Goal: Contribute content: Add original content to the website for others to see

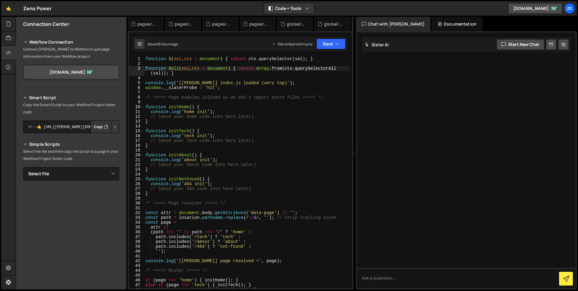
click at [313, 124] on div "function $ ( sel , ctx = document ) { return ctx . querySelector ( sel ) ; } fu…" at bounding box center [247, 178] width 206 height 242
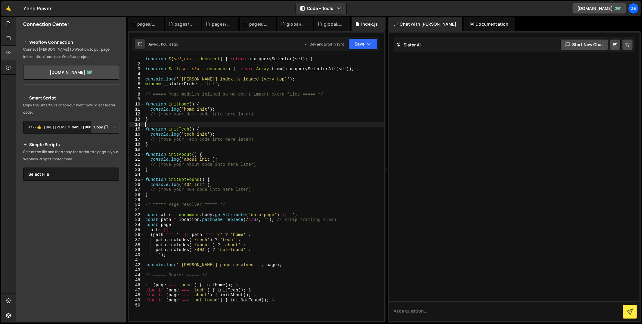
click at [296, 132] on div "function $ ( sel , ctx = document ) { return ctx . querySelector ( sel ) ; } fu…" at bounding box center [264, 194] width 240 height 275
type textarea "else if (page === 'not-found') { initNotFound(); }"
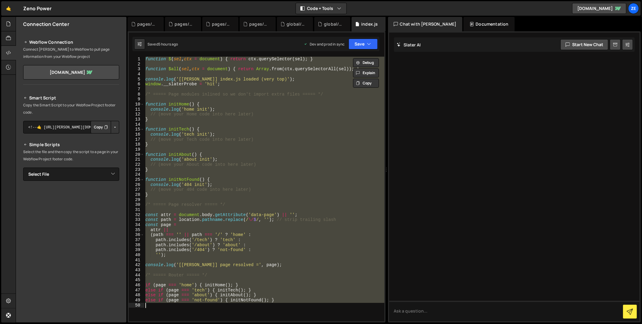
paste textarea
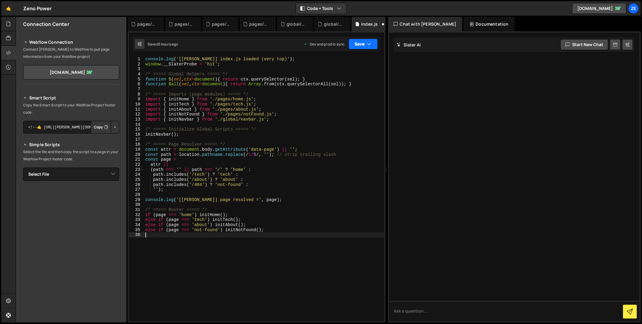
click at [363, 48] on button "Save" at bounding box center [363, 44] width 29 height 11
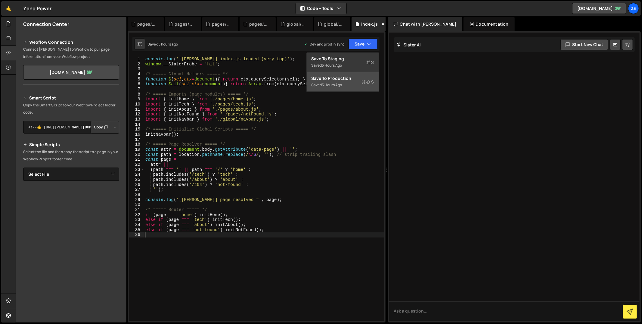
click at [333, 83] on div "5 hours ago" at bounding box center [332, 84] width 20 height 5
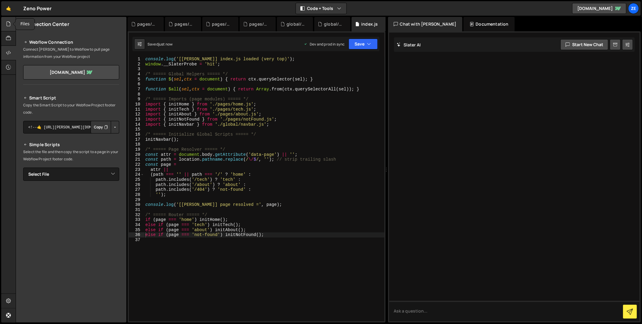
click at [8, 26] on icon at bounding box center [8, 23] width 5 height 7
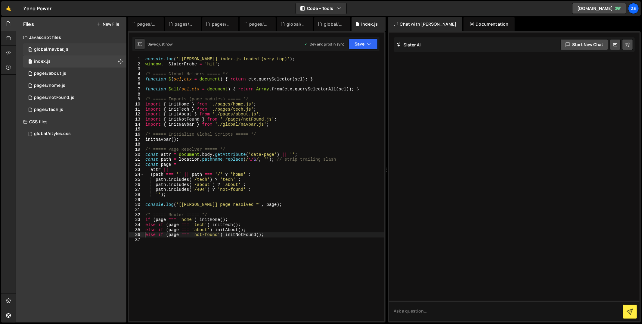
click at [57, 52] on div "0 global/navbar.js 0" at bounding box center [74, 49] width 103 height 12
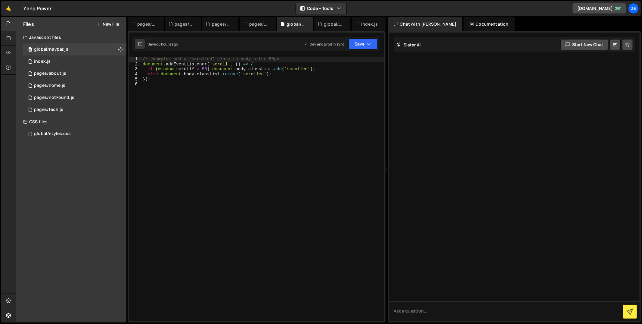
click at [200, 111] on div "// example: add a 'scrolled' class to body after 50px document . addEventListen…" at bounding box center [262, 194] width 243 height 275
type textarea "});"
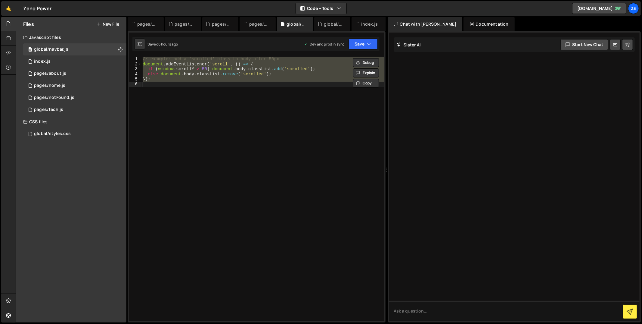
paste textarea
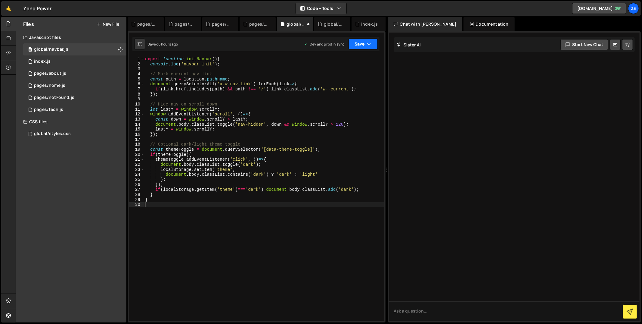
click at [355, 46] on button "Save" at bounding box center [363, 44] width 29 height 11
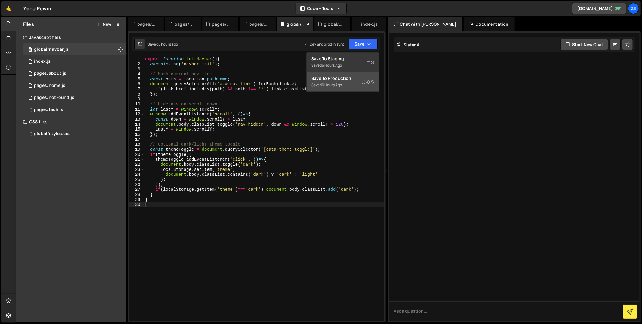
click at [346, 76] on div "Save to Production S" at bounding box center [343, 78] width 63 height 6
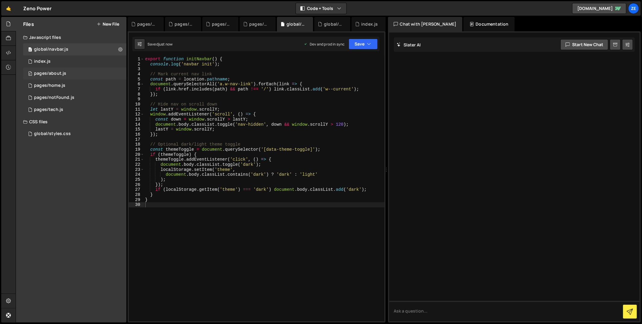
click at [67, 74] on div "0 pages/about.js 0" at bounding box center [74, 73] width 103 height 12
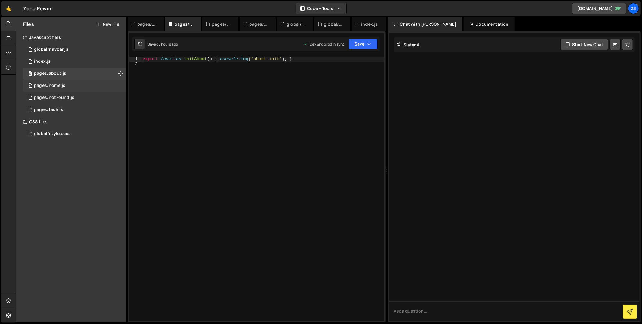
click at [68, 83] on div "0 pages/home.js 0" at bounding box center [74, 85] width 103 height 12
click at [217, 116] on div "export function initHome ( ) { console . log ( 'home init' ) ; }" at bounding box center [262, 194] width 243 height 275
type textarea "export function initHome() { console.log('home init'); }"
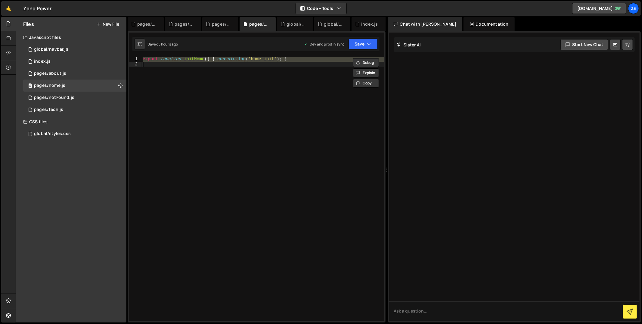
paste textarea
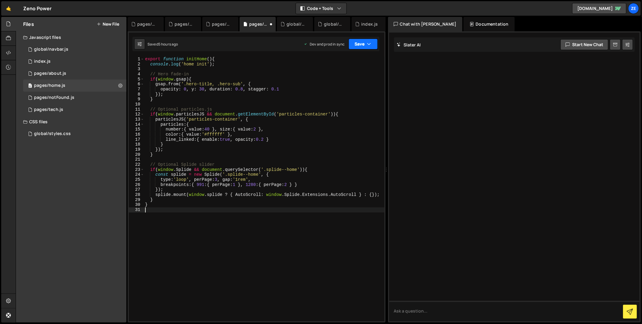
click at [353, 40] on button "Save" at bounding box center [363, 44] width 29 height 11
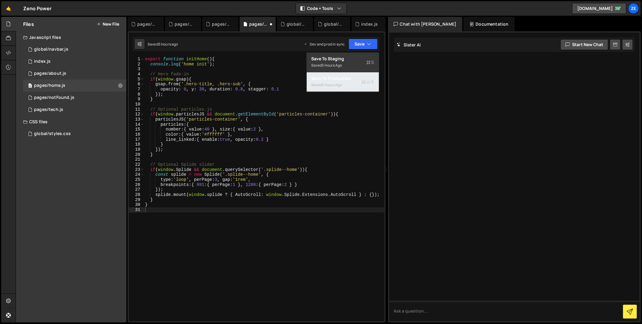
click at [339, 87] on div "Saved 5 hours ago" at bounding box center [343, 84] width 63 height 7
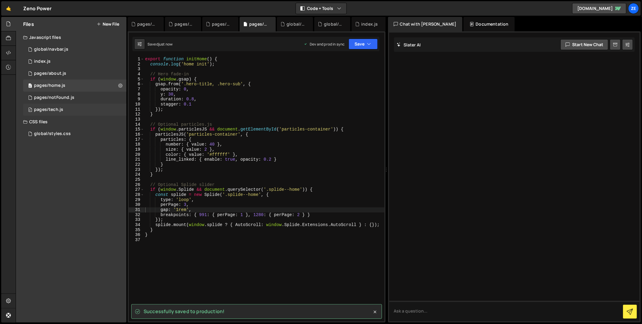
click at [62, 107] on div "pages/tech.js" at bounding box center [48, 109] width 29 height 5
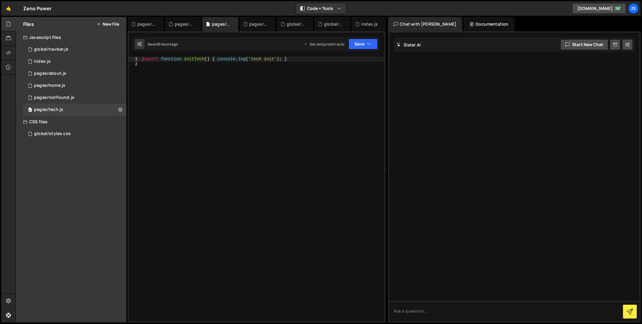
click at [238, 106] on div "export function initTech ( ) { console . log ( 'tech init' ) ; }" at bounding box center [262, 194] width 243 height 275
type textarea "export function initTech() { console.log('tech init'); }"
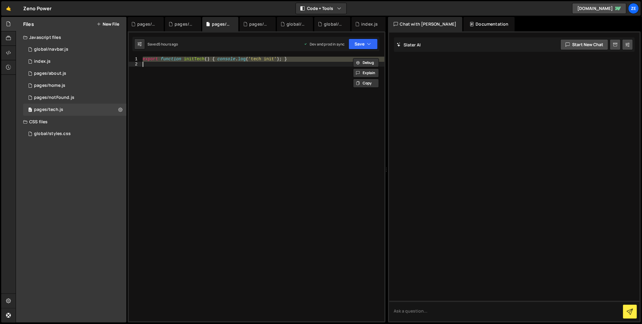
paste textarea
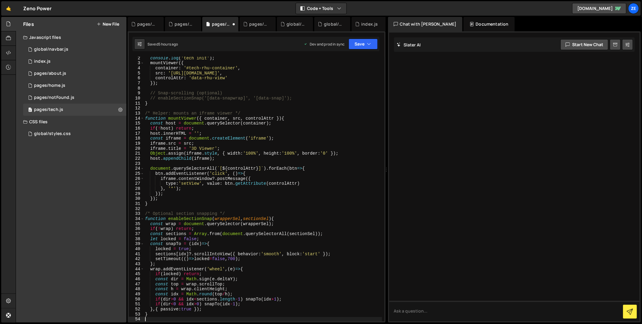
scroll to position [6, 0]
click at [362, 45] on button "Save" at bounding box center [363, 44] width 29 height 11
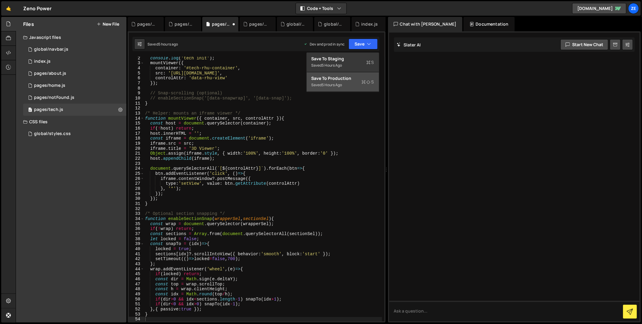
click at [347, 80] on div "Save to Production S" at bounding box center [343, 78] width 63 height 6
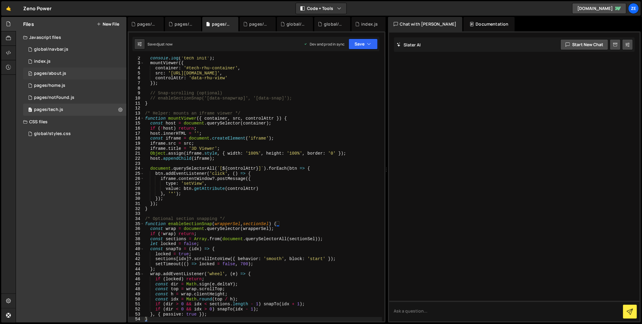
click at [67, 74] on div "0 pages/about.js 0" at bounding box center [74, 73] width 103 height 12
click at [0, 0] on div "export function initAbout ( ) { console . log ( 'about init' ) ; }" at bounding box center [0, 0] width 0 height 0
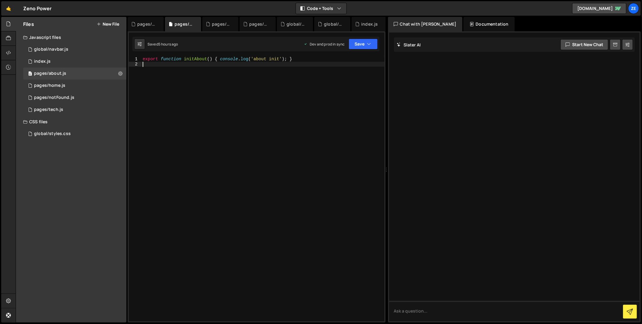
type textarea "export function initAbout() { console.log('about init'); }"
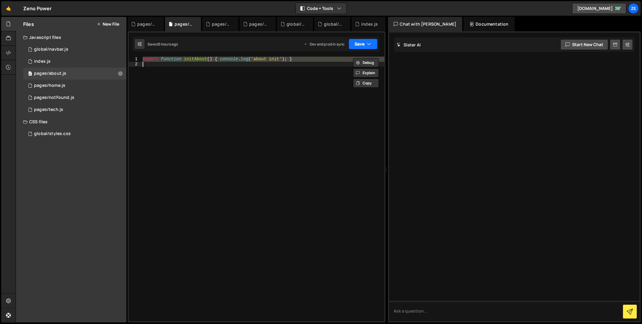
paste textarea
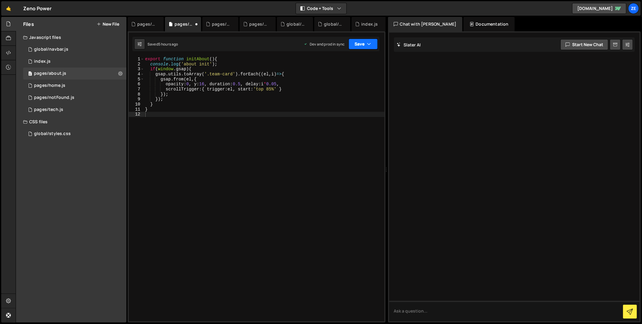
click at [358, 44] on button "Save" at bounding box center [363, 44] width 29 height 11
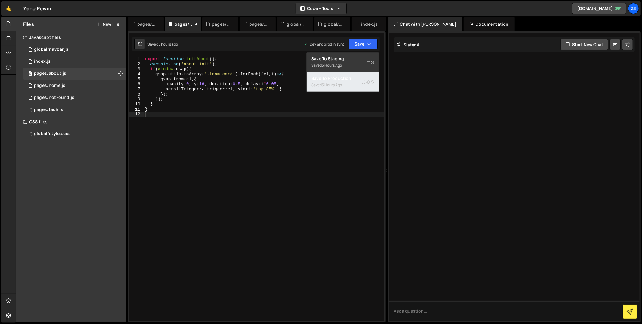
click at [336, 82] on div "5 hours ago" at bounding box center [332, 84] width 20 height 5
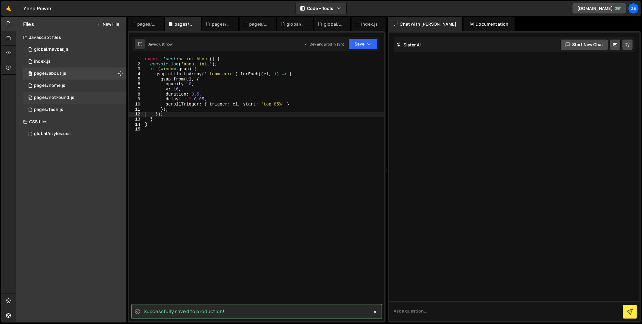
click at [72, 95] on div "pages/notFound.js" at bounding box center [54, 97] width 40 height 5
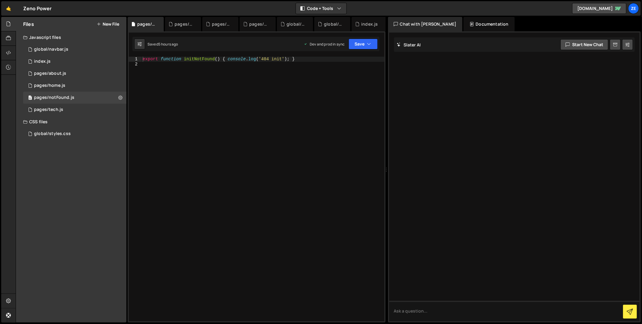
click at [196, 107] on div "export function initNotFound ( ) { console . log ( '404 init' ) ; }" at bounding box center [262, 194] width 243 height 275
type textarea "export function initNotFound() { console.log('404 init'); }"
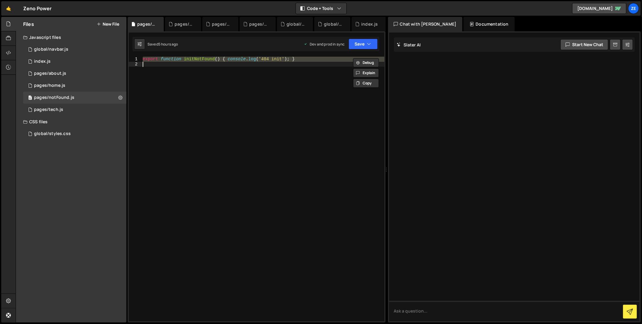
paste textarea
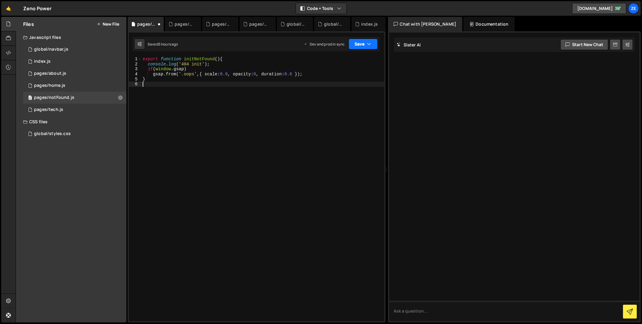
drag, startPoint x: 352, startPoint y: 45, endPoint x: 349, endPoint y: 55, distance: 10.4
click at [352, 45] on button "Save" at bounding box center [363, 44] width 29 height 11
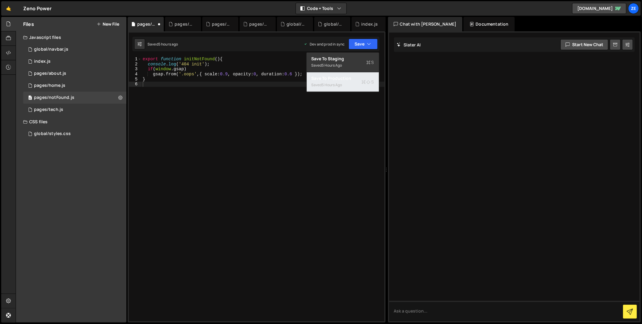
click at [331, 86] on div "5 hours ago" at bounding box center [332, 84] width 20 height 5
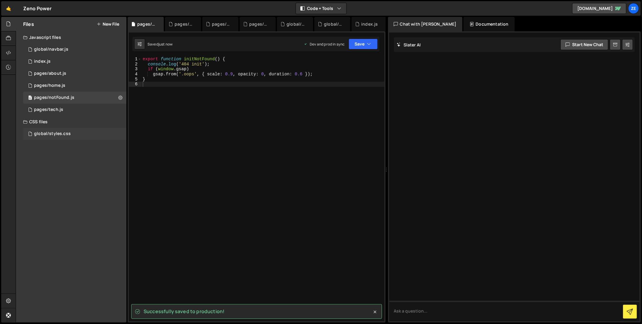
click at [57, 133] on div "global/styles.css" at bounding box center [52, 133] width 37 height 5
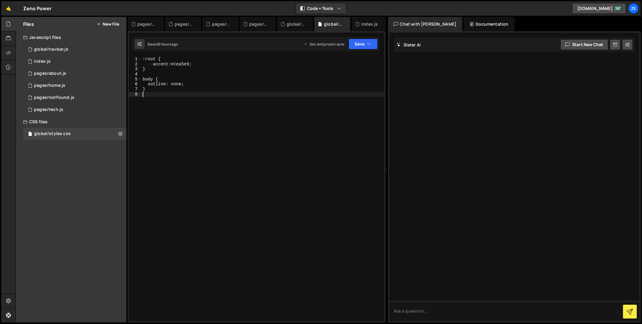
click at [205, 122] on div ": root { -- accent : # 0 ea5e9 ; } body { outline : none ; }" at bounding box center [262, 194] width 243 height 275
type textarea "}"
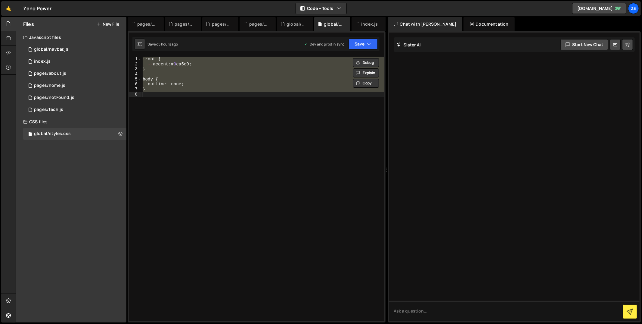
paste textarea
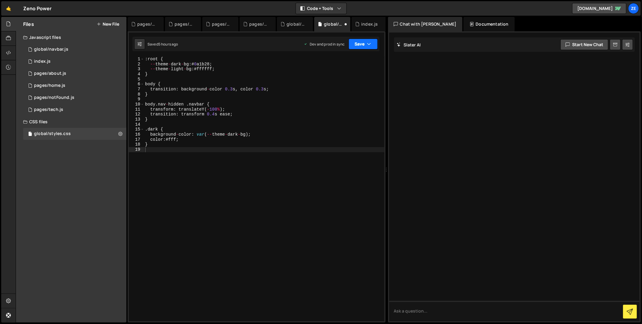
click at [356, 44] on button "Save" at bounding box center [363, 44] width 29 height 11
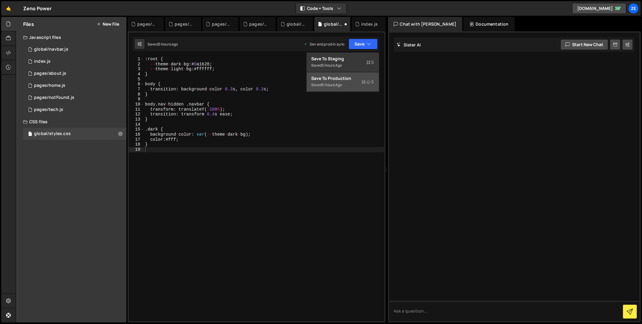
click at [334, 78] on div "Save to Production S" at bounding box center [343, 78] width 63 height 6
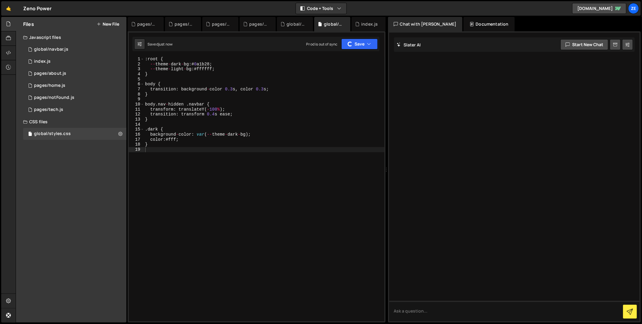
click at [261, 179] on div ": root { -- theme - dark - bg : # 0 a1b28 ; -- theme - light - bg : # ffffff ; …" at bounding box center [264, 194] width 241 height 275
click at [60, 57] on div "1 index.js 0" at bounding box center [74, 61] width 103 height 12
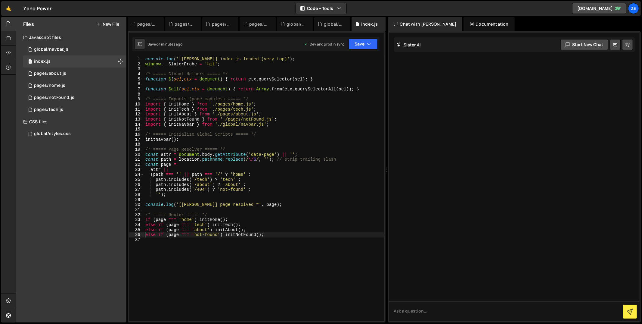
click at [208, 117] on div "console . log ( '[[PERSON_NAME]] index.js loaded (very top)' ) ; window . __Sla…" at bounding box center [264, 194] width 240 height 275
type textarea "else if (page === 'not-found') initNotFound();"
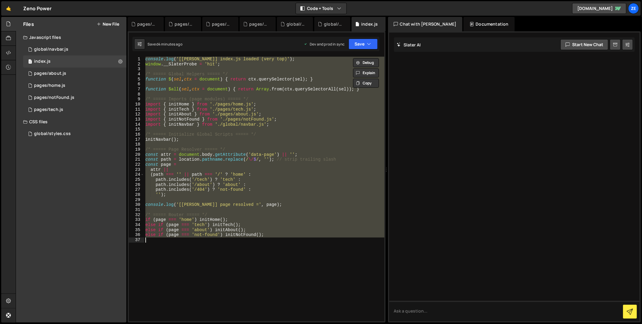
paste textarea
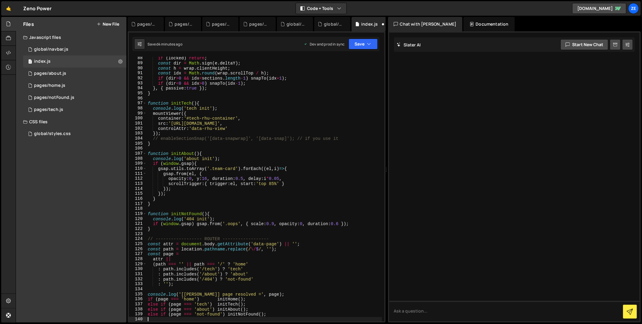
scroll to position [447, 0]
click at [360, 47] on button "Save" at bounding box center [363, 44] width 29 height 11
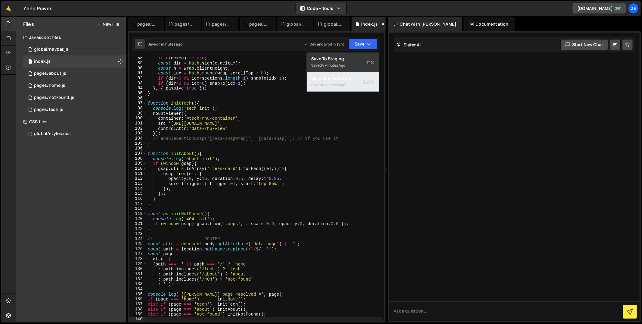
click at [323, 86] on div "4 minutes ago" at bounding box center [333, 84] width 23 height 5
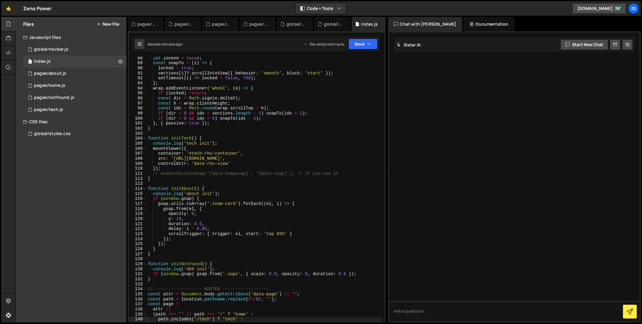
click at [232, 103] on div "let locked = false ; const snapTo = ( i ) => { locked = true ; sections [ i ] ?…" at bounding box center [265, 193] width 236 height 275
type textarea "else if (page === 'not-found') initNotFound();"
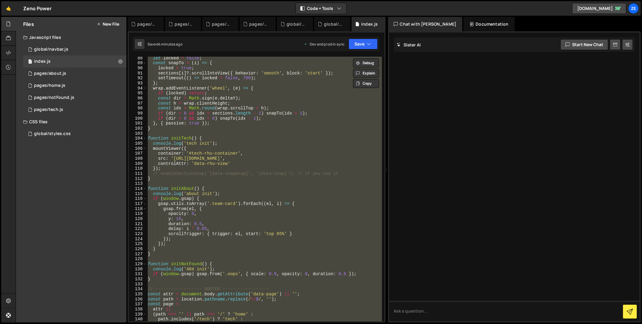
paste textarea
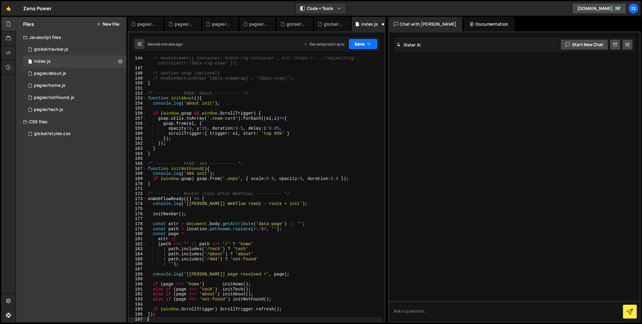
click at [357, 45] on button "Save" at bounding box center [363, 44] width 29 height 11
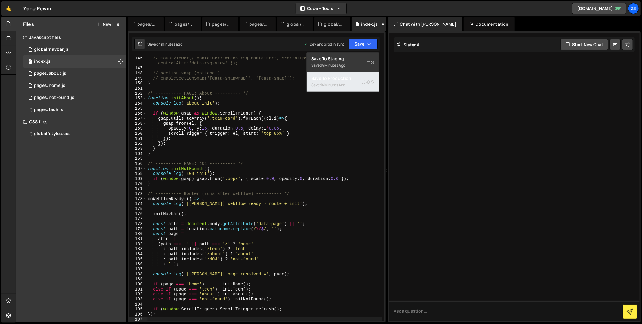
click at [330, 86] on div "4 minutes ago" at bounding box center [333, 84] width 23 height 5
